Goal: Communication & Community: Answer question/provide support

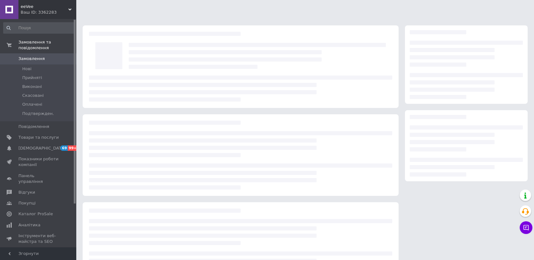
scroll to position [14, 0]
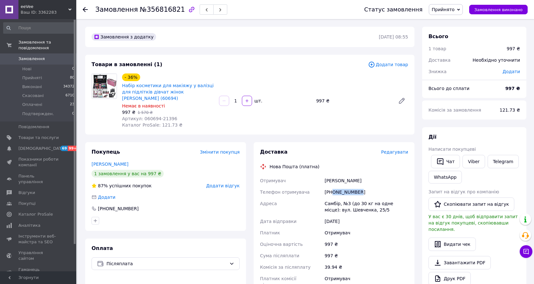
drag, startPoint x: 333, startPoint y: 185, endPoint x: 368, endPoint y: 185, distance: 35.0
click at [368, 186] on div "+380683373386" at bounding box center [366, 191] width 86 height 11
copy div "0683373386"
click at [116, 161] on link "Лесик Зоряна" at bounding box center [110, 163] width 37 height 5
click at [446, 161] on button "Чат" at bounding box center [445, 161] width 29 height 13
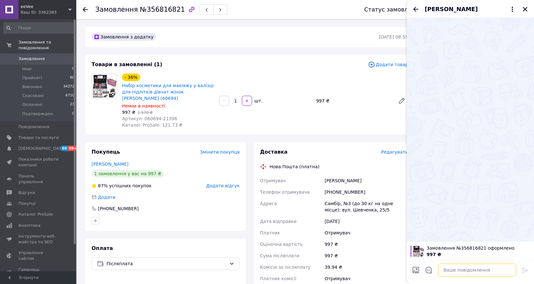
click at [454, 272] on textarea at bounding box center [477, 269] width 78 height 13
paste textarea "Добрий день. За вашим номером телефону отримали замовлення на набір декоративно…"
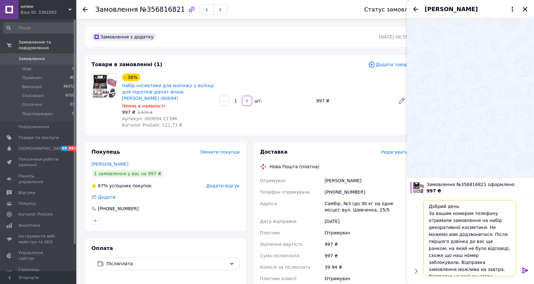
scroll to position [34, 0]
type textarea "Добрий день. За вашим номером телефону отримали замовлення на набір декоративно…"
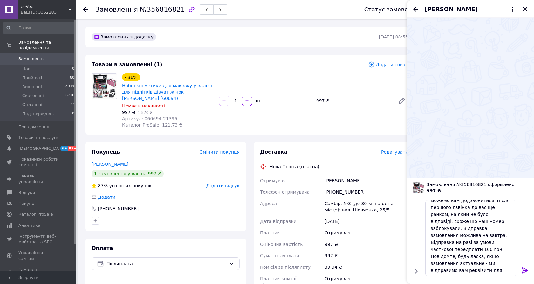
click at [524, 270] on icon at bounding box center [525, 270] width 6 height 6
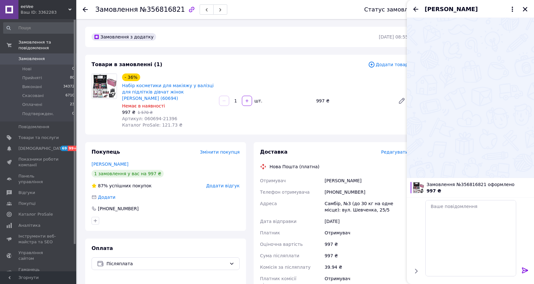
scroll to position [0, 0]
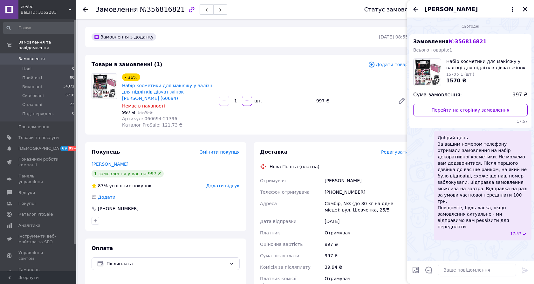
click at [223, 183] on span "Додати відгук" at bounding box center [222, 185] width 33 height 5
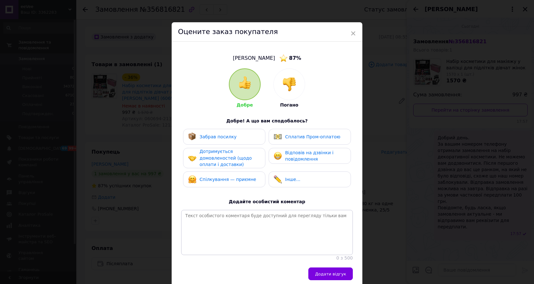
click at [299, 92] on div at bounding box center [289, 84] width 31 height 31
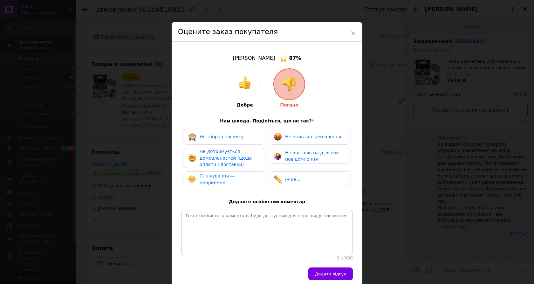
click at [300, 140] on div "Не оплатив замовлення" at bounding box center [307, 137] width 67 height 8
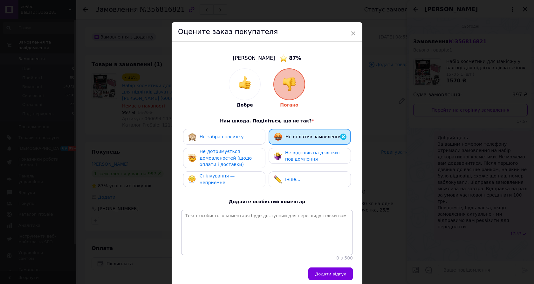
click at [232, 166] on span "Не дотримується домовленостей (щодо оплати і доставки)" at bounding box center [226, 158] width 52 height 18
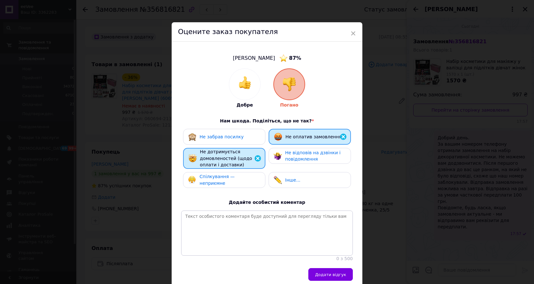
click at [292, 156] on span "Не відповів на дзвінки і повідомлення" at bounding box center [312, 156] width 55 height 12
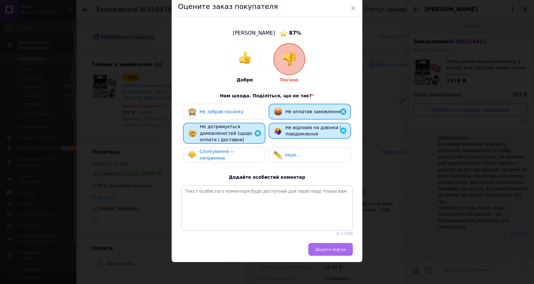
click at [331, 249] on span "Додати відгук" at bounding box center [330, 249] width 31 height 5
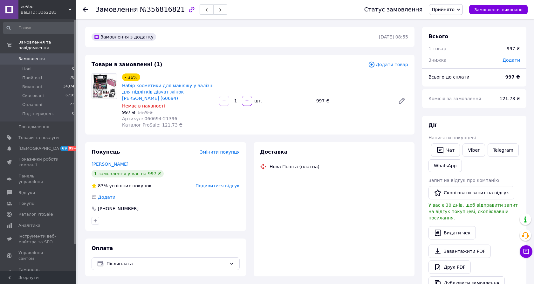
click at [448, 152] on div "[PERSON_NAME] покупцеві   Чат Viber Telegram WhatsApp Запит на відгук про компа…" at bounding box center [474, 205] width 92 height 167
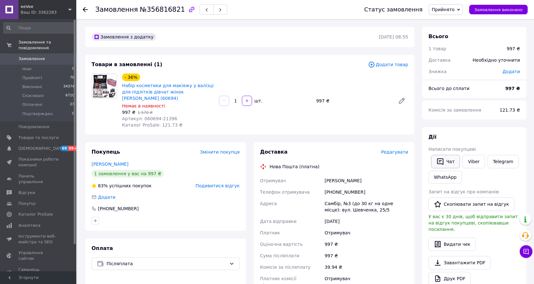
click at [444, 162] on button "Чат" at bounding box center [445, 161] width 29 height 13
